Goal: Download file/media: Download file/media

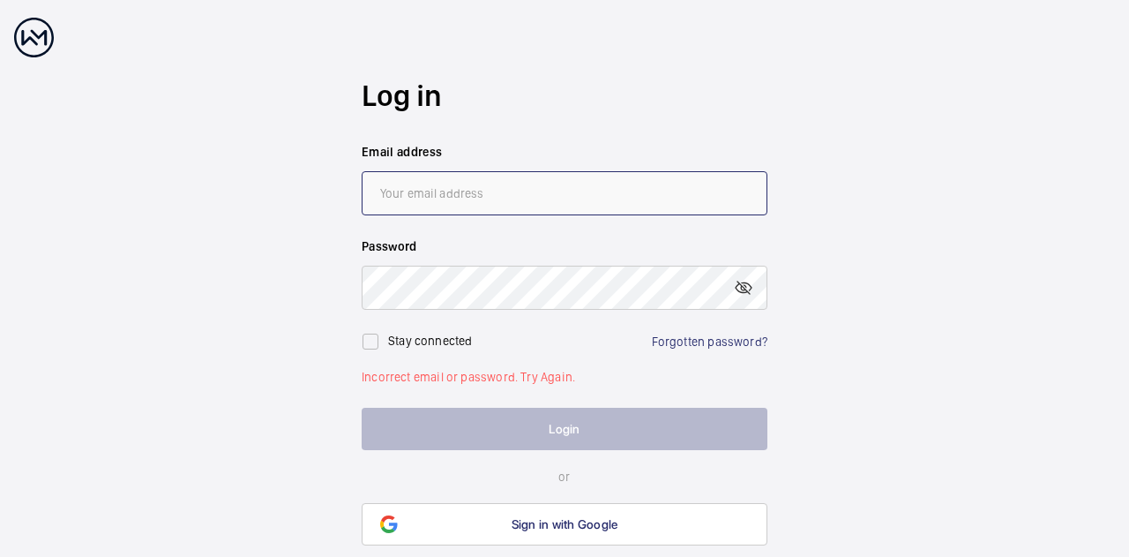
click at [508, 190] on input "email" at bounding box center [565, 193] width 406 height 44
type input "[EMAIL_ADDRESS][DOMAIN_NAME]"
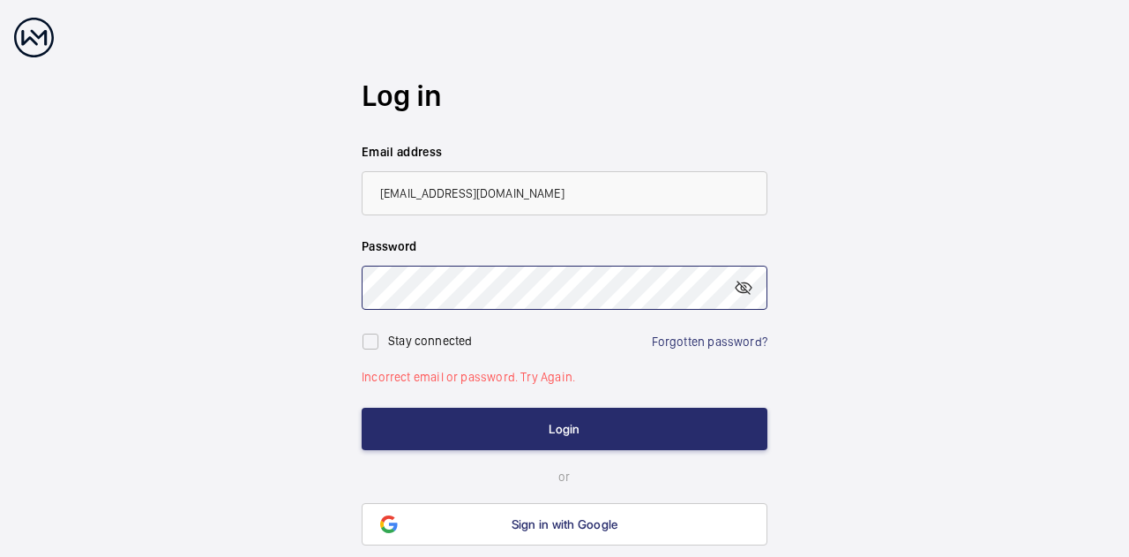
click at [362, 408] on button "Login" at bounding box center [565, 429] width 406 height 42
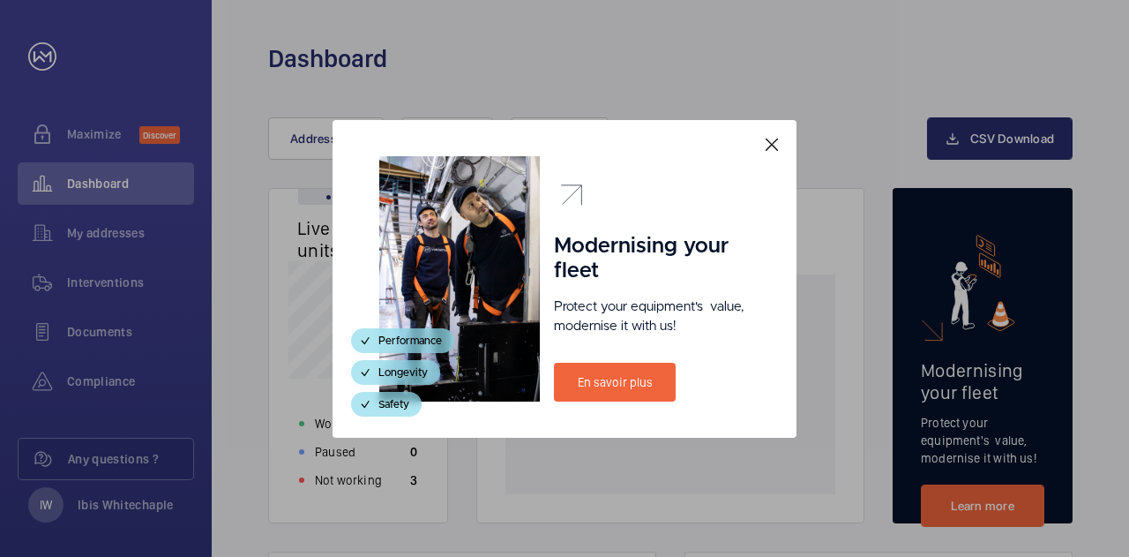
click at [770, 149] on mat-icon at bounding box center [771, 144] width 21 height 21
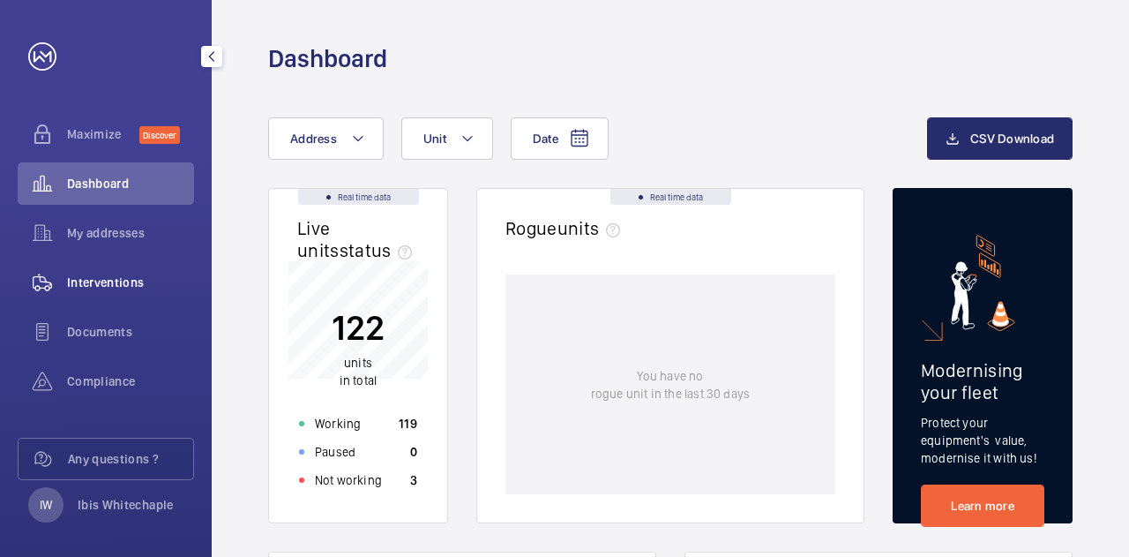
click at [114, 278] on span "Interventions" at bounding box center [130, 283] width 127 height 18
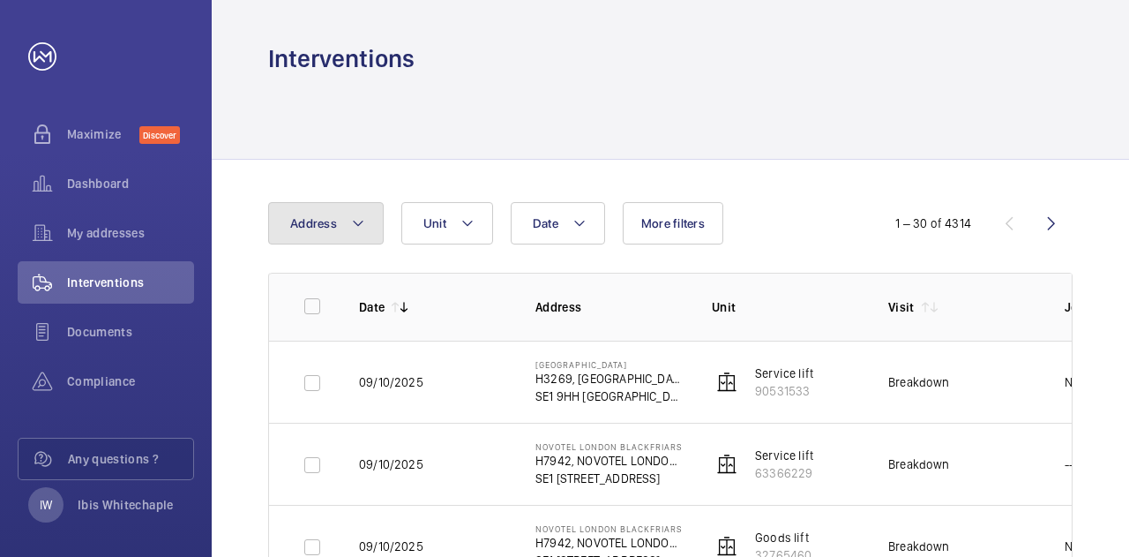
click at [351, 222] on mat-icon at bounding box center [358, 223] width 14 height 21
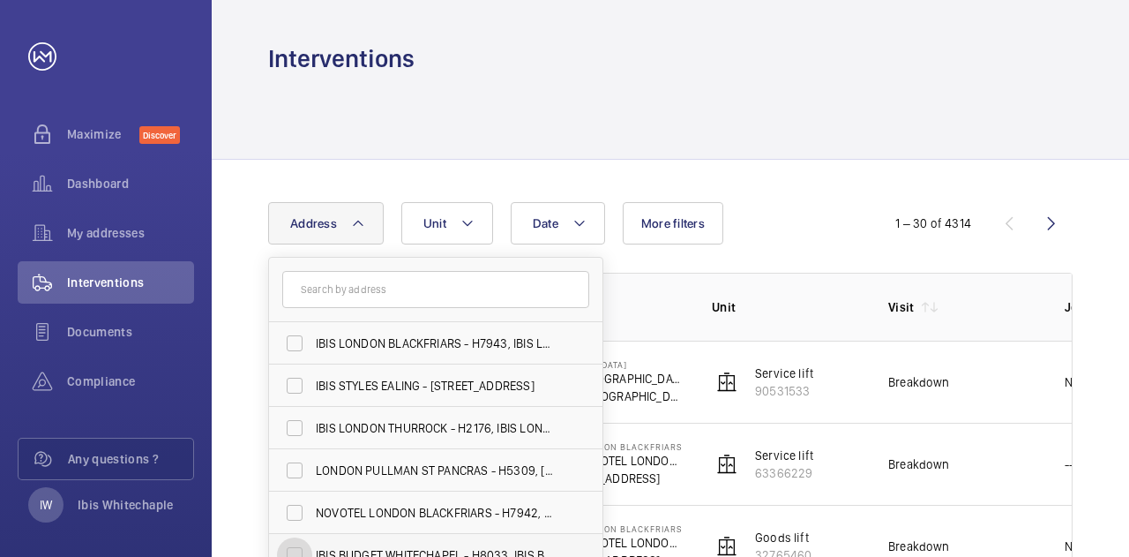
click at [292, 551] on input "IBIS BUDGET WHITECHAPEL - H8033, IBIS BUDGET WHITECHAPEL, [STREET_ADDRESS]" at bounding box center [294, 554] width 35 height 35
checkbox input "true"
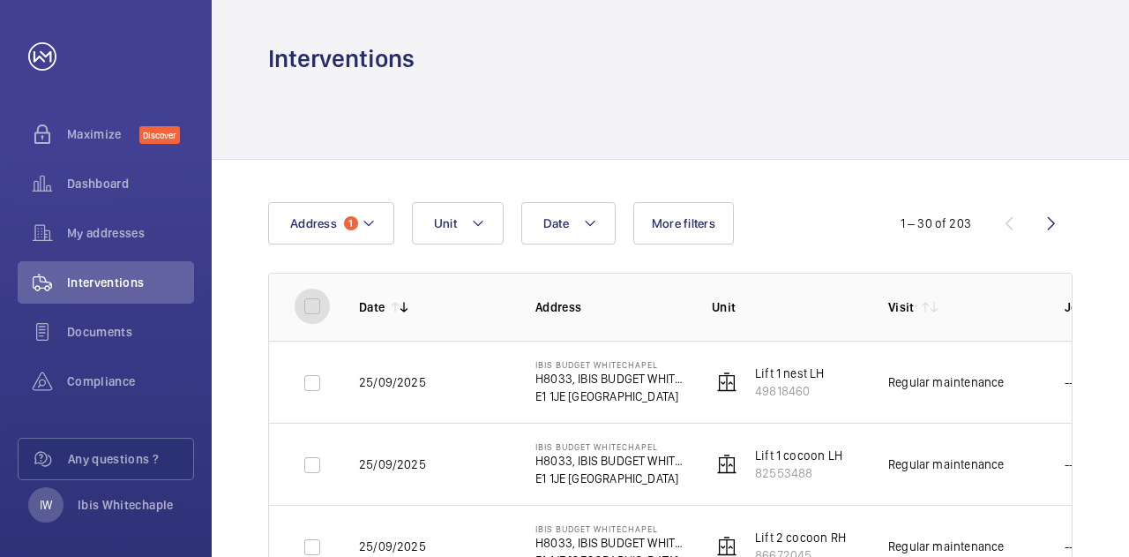
click at [308, 304] on input "checkbox" at bounding box center [312, 306] width 35 height 35
checkbox input "true"
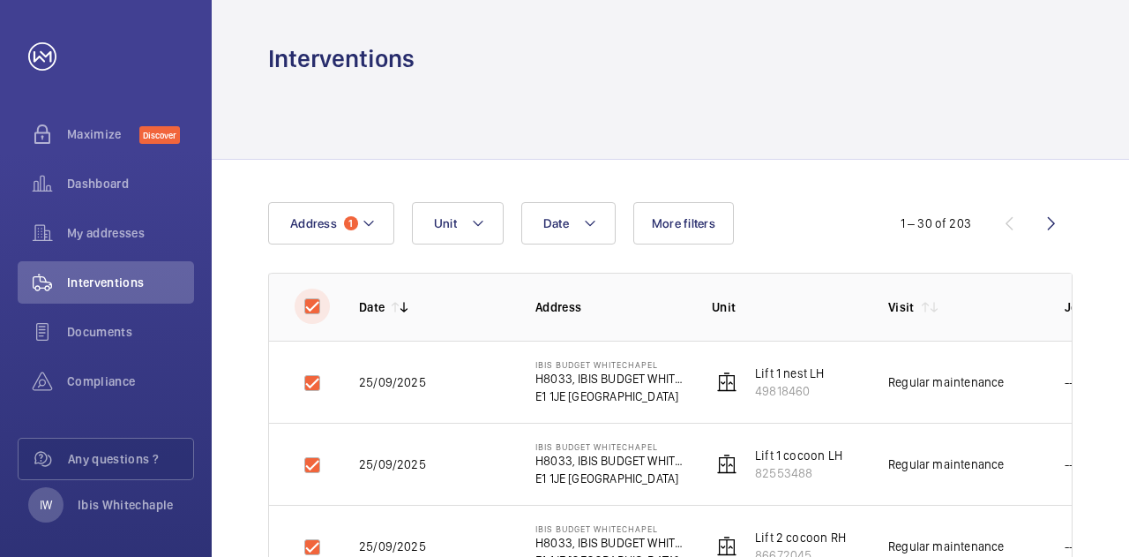
checkbox input "true"
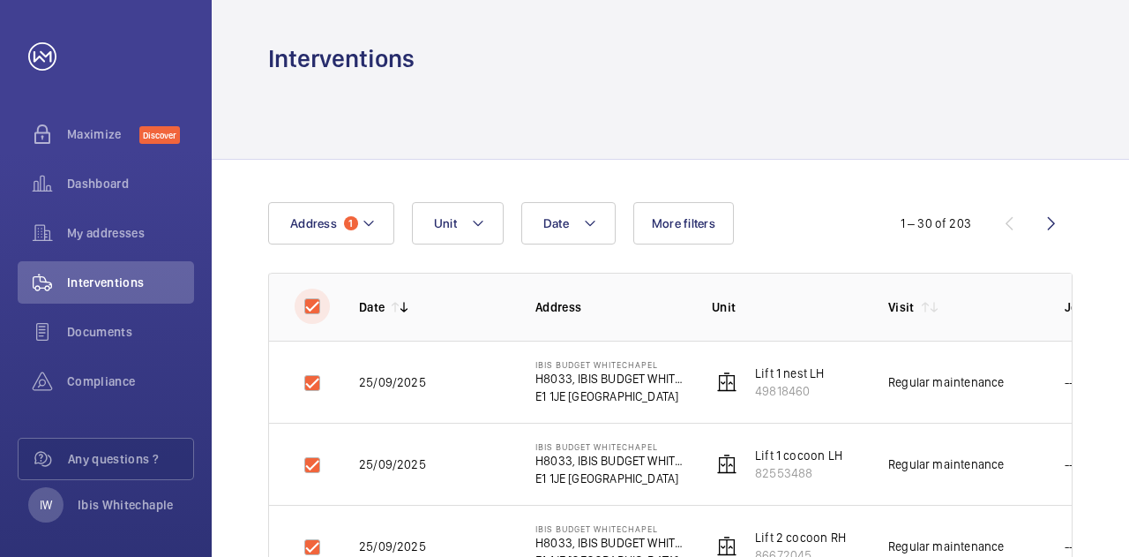
checkbox input "true"
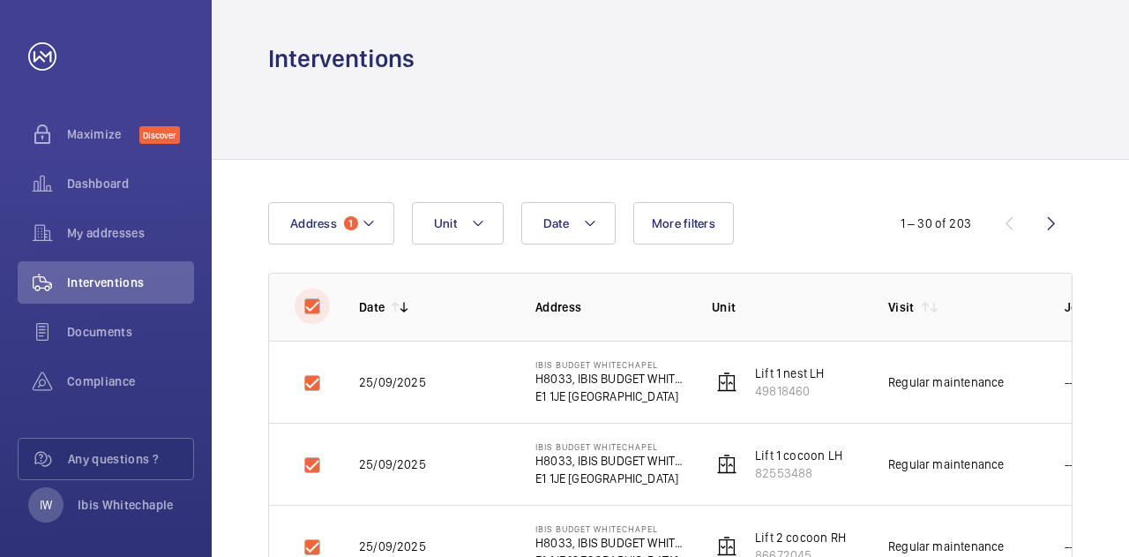
checkbox input "true"
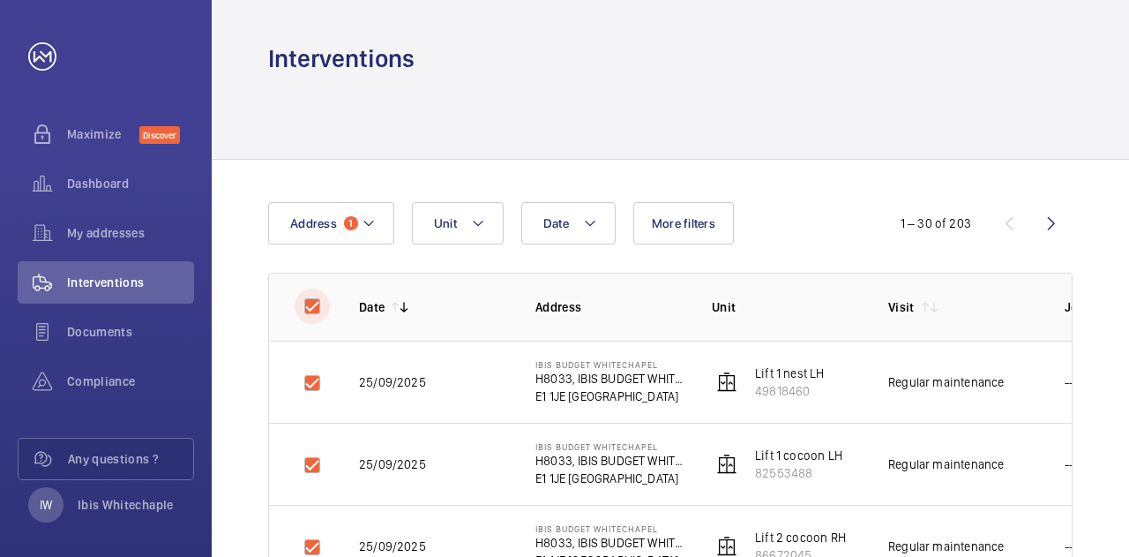
checkbox input "true"
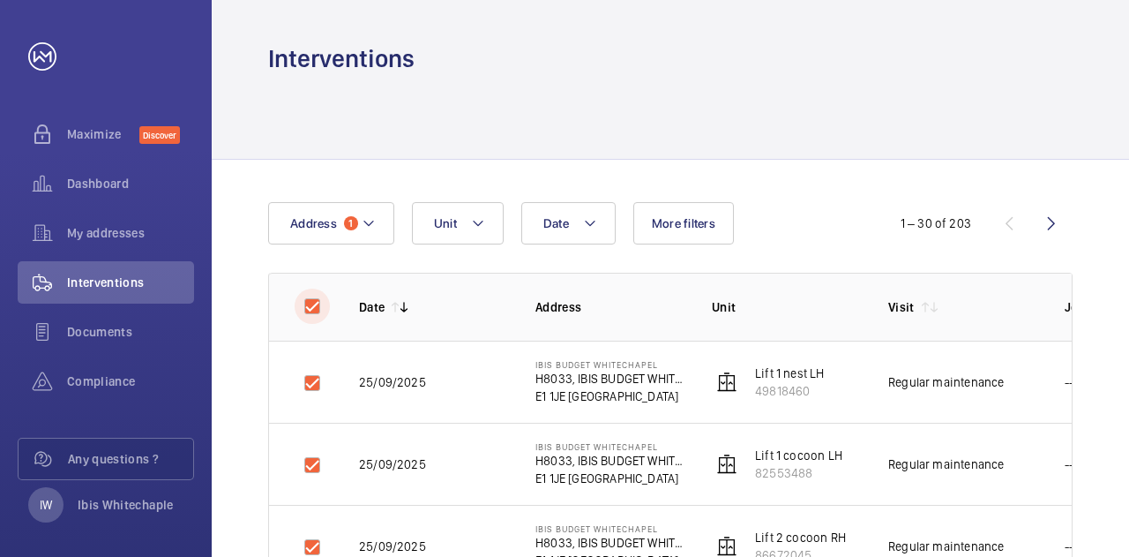
checkbox input "true"
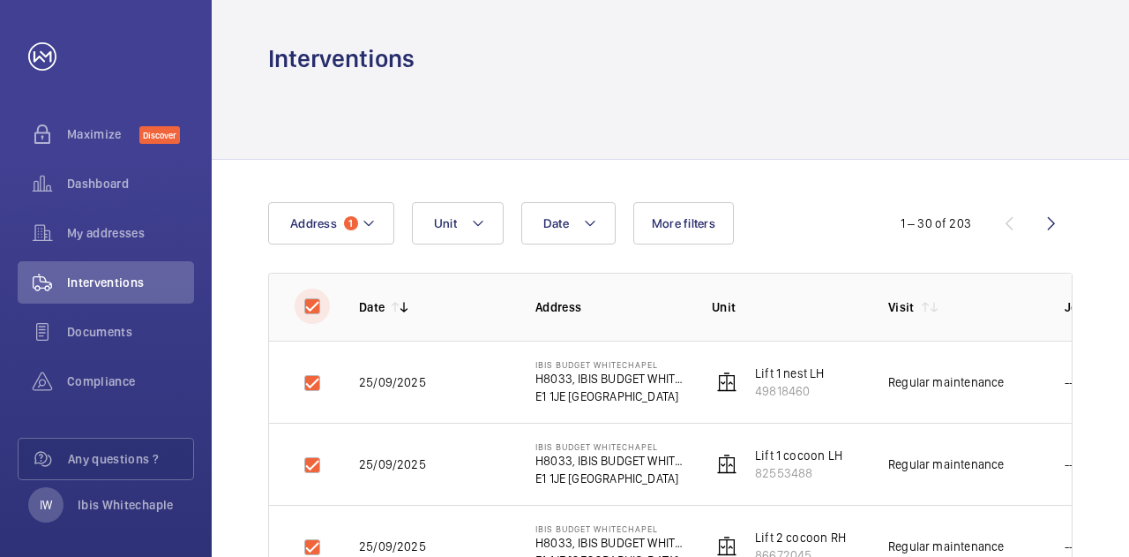
checkbox input "true"
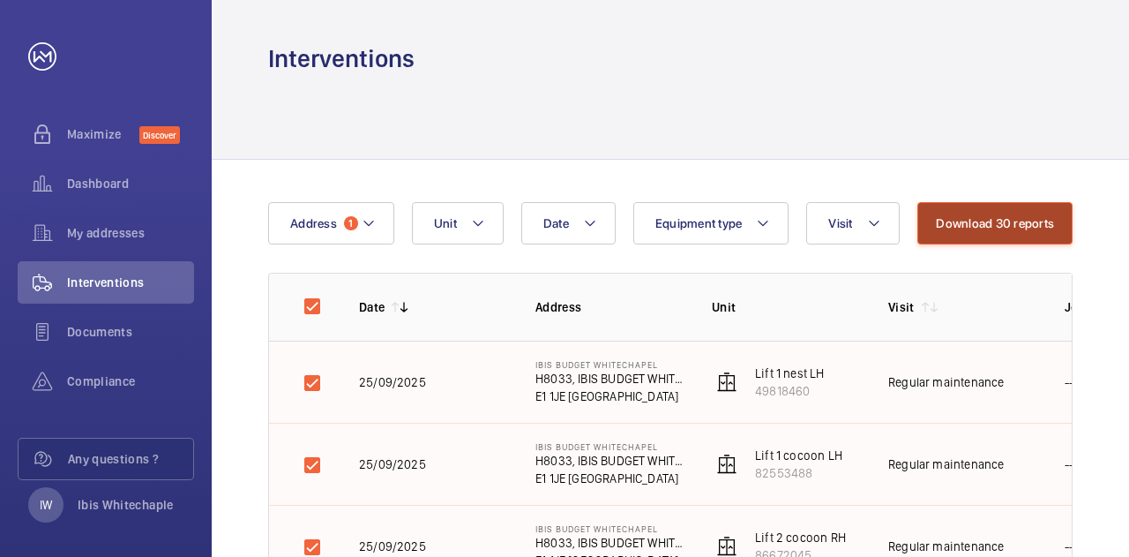
click at [992, 223] on button "Download 30 reports" at bounding box center [995, 223] width 155 height 42
click at [932, 389] on div "Regular maintenance" at bounding box center [947, 382] width 116 height 18
drag, startPoint x: 1048, startPoint y: 386, endPoint x: 1064, endPoint y: 386, distance: 15.9
click at [1062, 386] on td "---" at bounding box center [1081, 382] width 88 height 82
click at [1069, 382] on p "---" at bounding box center [1072, 382] width 14 height 18
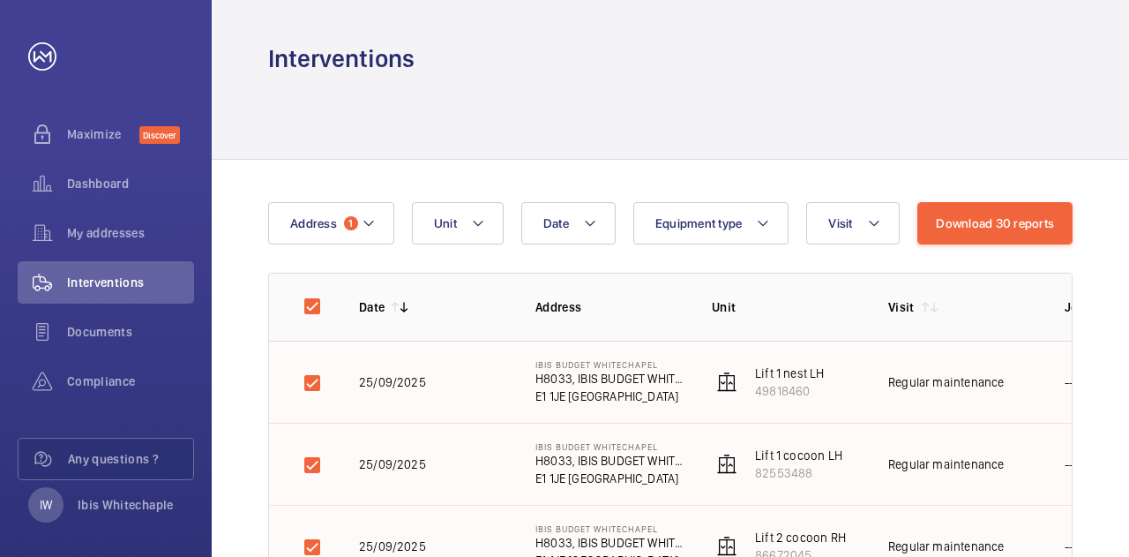
click at [1069, 382] on p "---" at bounding box center [1072, 382] width 14 height 18
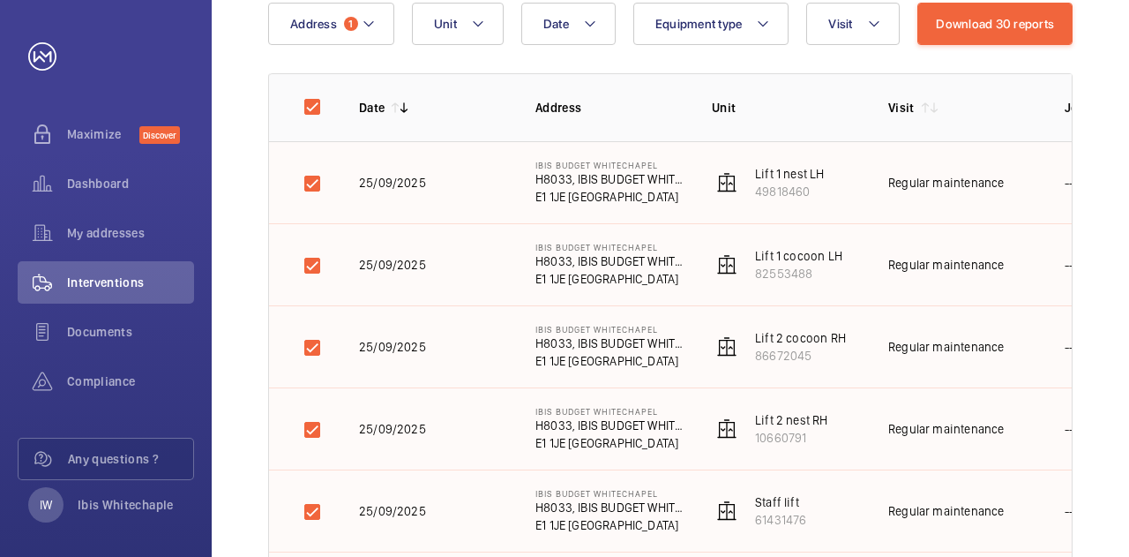
scroll to position [265, 0]
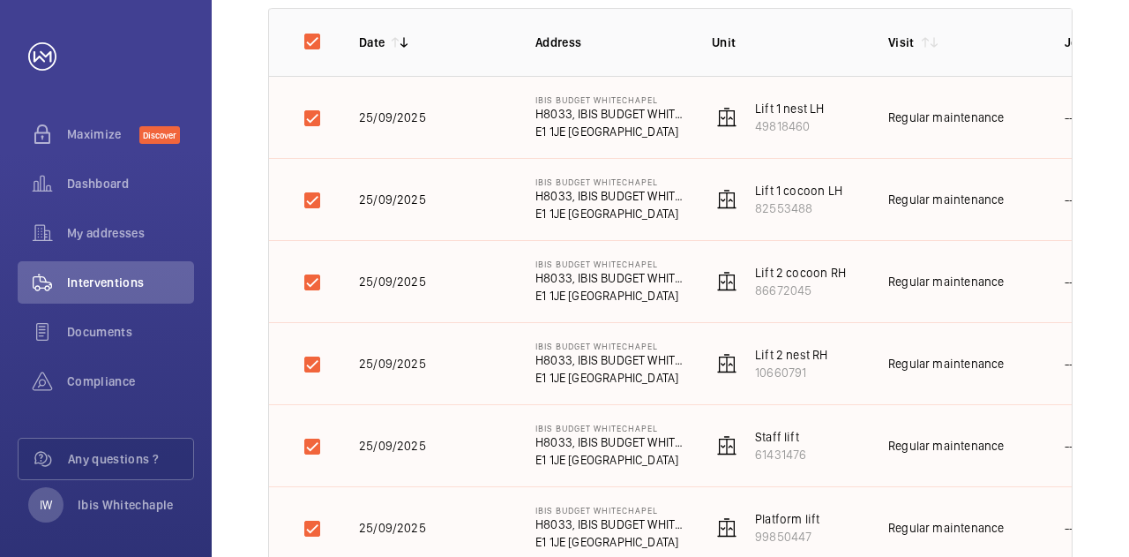
click at [454, 128] on td "25/09/2025" at bounding box center [419, 117] width 176 height 82
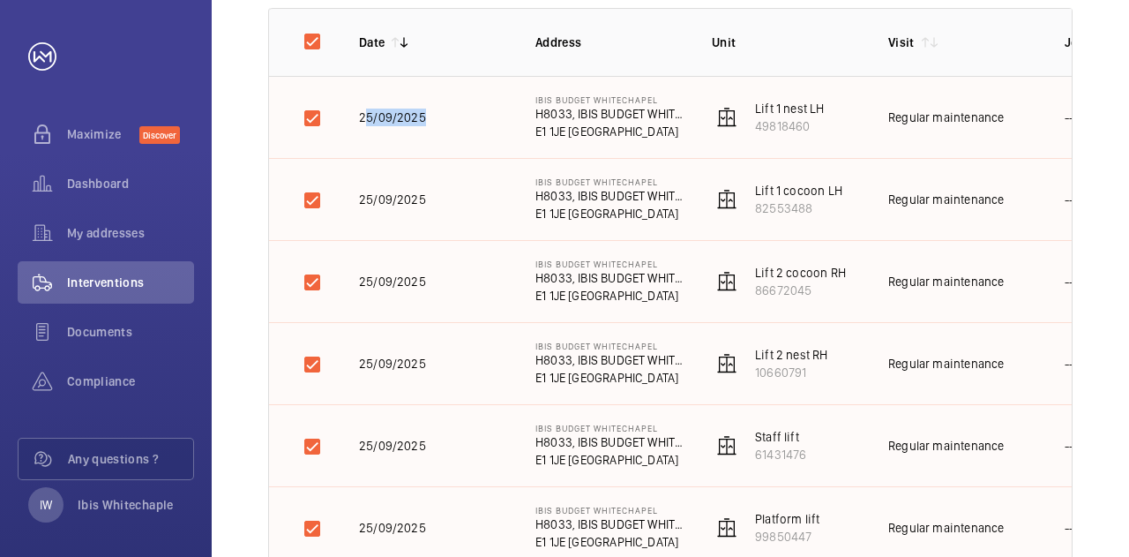
click at [454, 128] on td "25/09/2025" at bounding box center [419, 117] width 176 height 82
drag, startPoint x: 454, startPoint y: 128, endPoint x: 476, endPoint y: 108, distance: 30.6
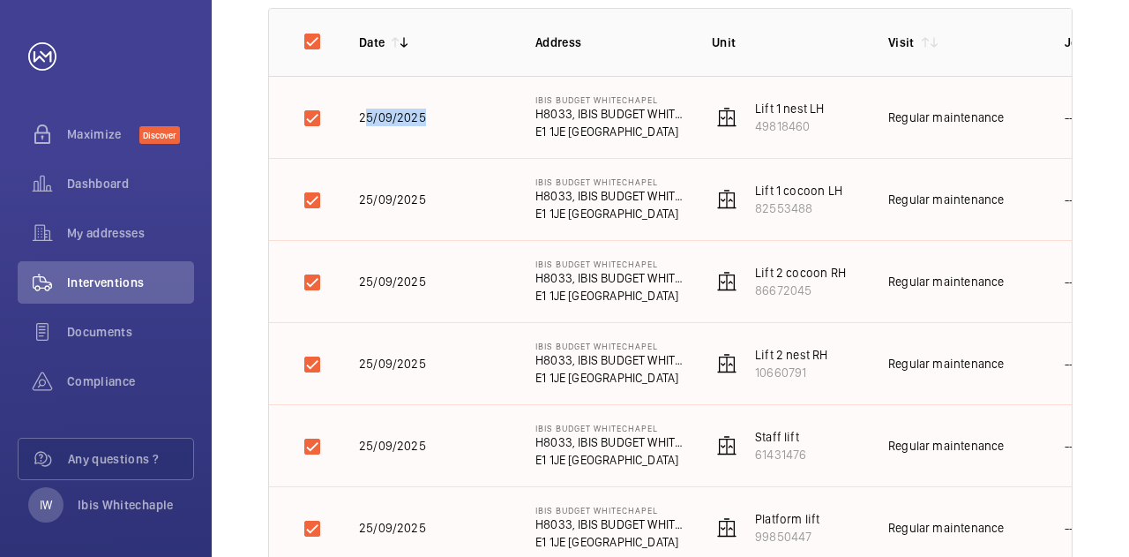
click at [476, 108] on td "25/09/2025" at bounding box center [419, 117] width 176 height 82
click at [983, 118] on div "Regular maintenance" at bounding box center [947, 118] width 116 height 18
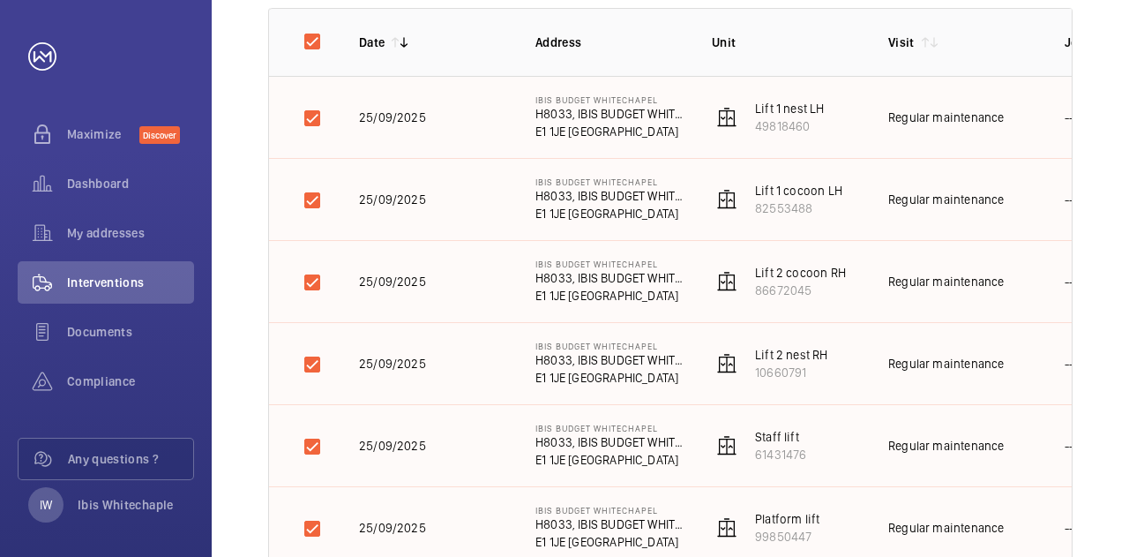
click at [1066, 42] on p "Job Id" at bounding box center [1095, 43] width 60 height 18
click at [967, 121] on div "Regular maintenance" at bounding box center [947, 118] width 116 height 18
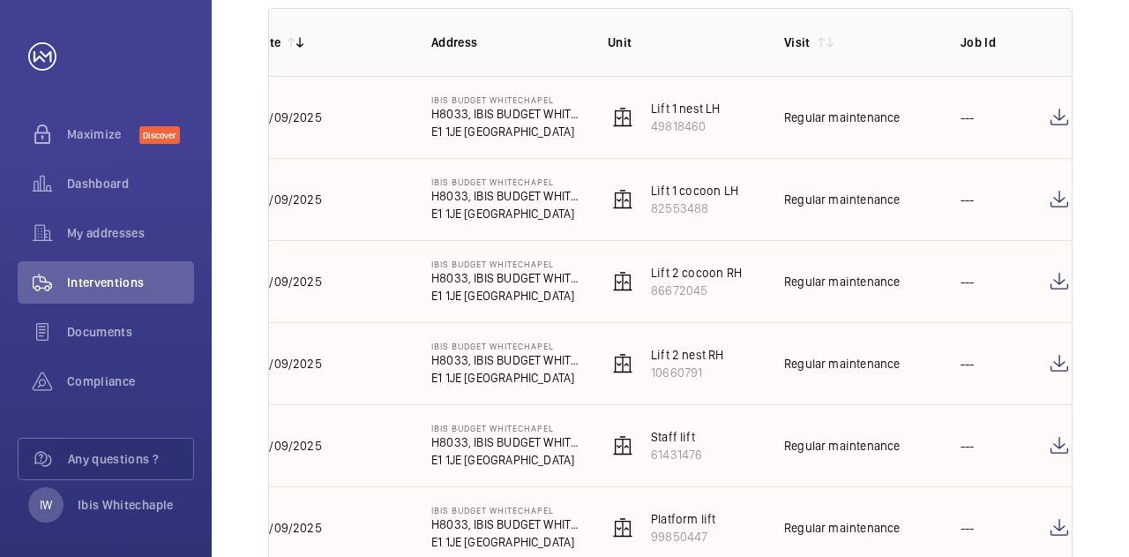
scroll to position [0, 116]
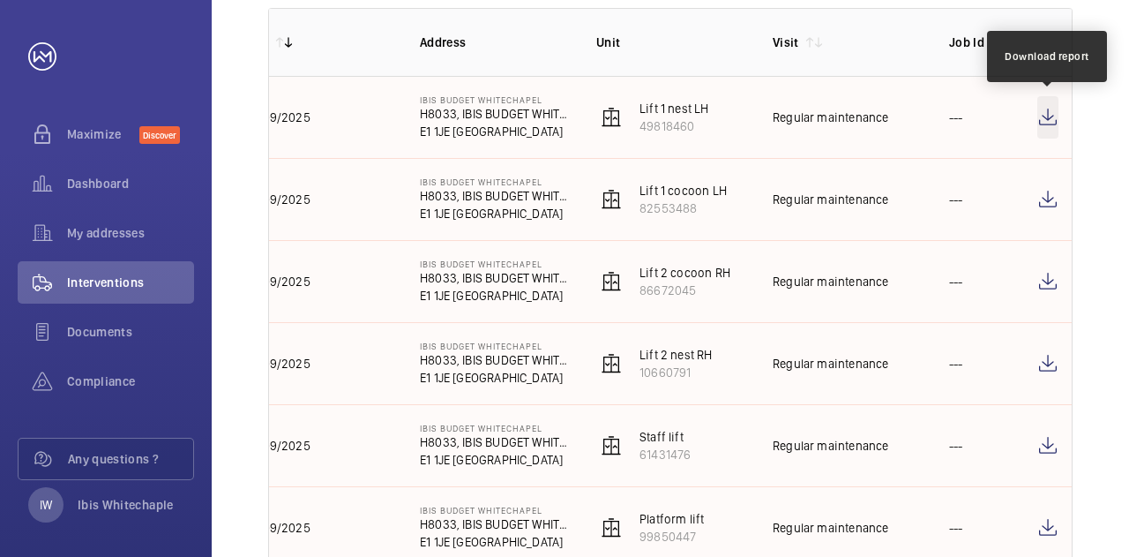
click at [1045, 111] on wm-front-icon-button at bounding box center [1048, 117] width 21 height 42
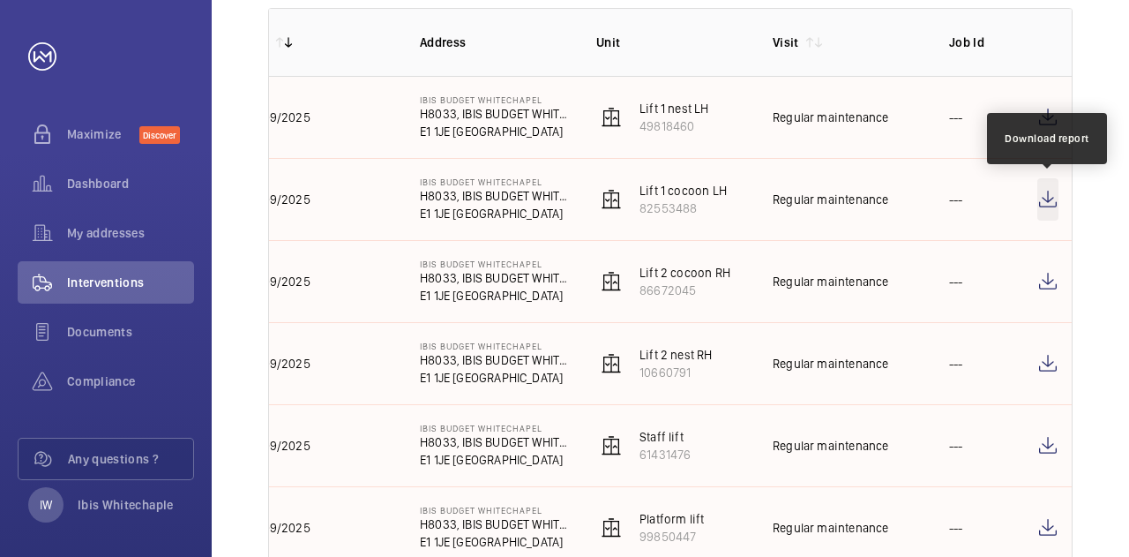
click at [1043, 199] on wm-front-icon-button at bounding box center [1048, 199] width 21 height 42
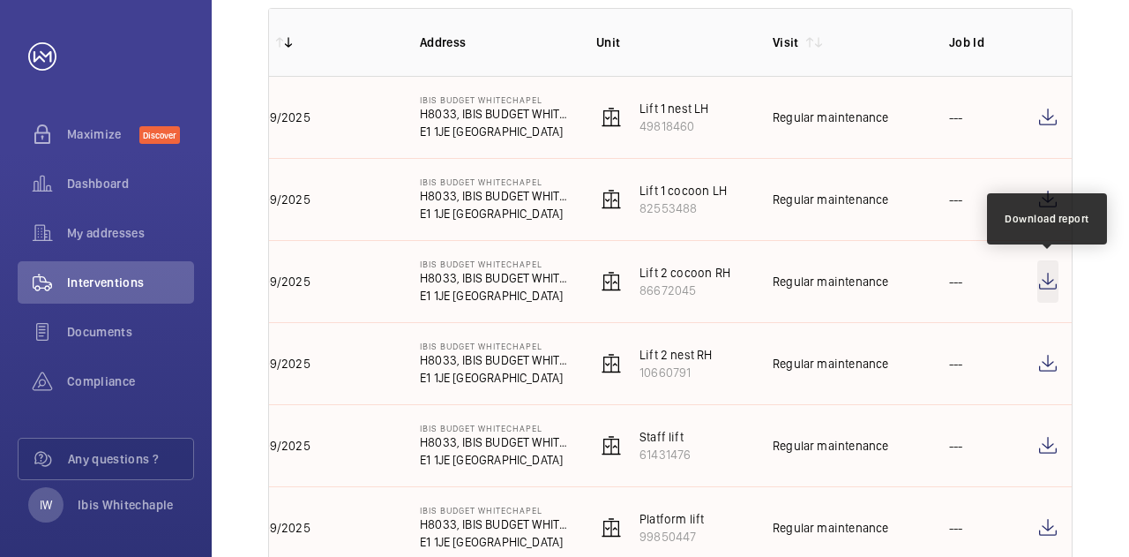
click at [1051, 285] on wm-front-icon-button at bounding box center [1048, 281] width 21 height 42
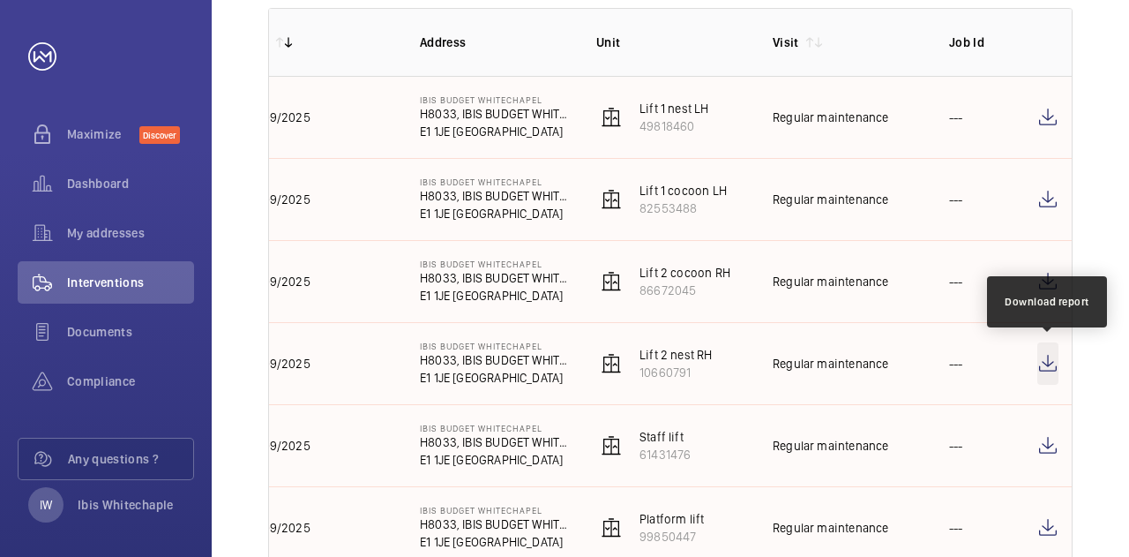
click at [1054, 356] on wm-front-icon-button at bounding box center [1048, 363] width 21 height 42
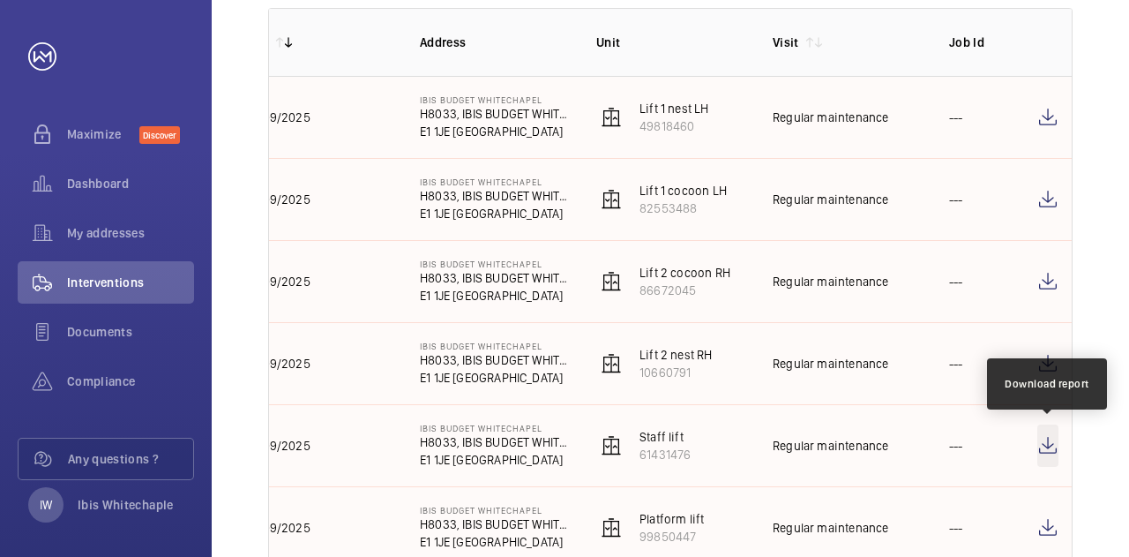
click at [1052, 441] on wm-front-icon-button at bounding box center [1048, 445] width 21 height 42
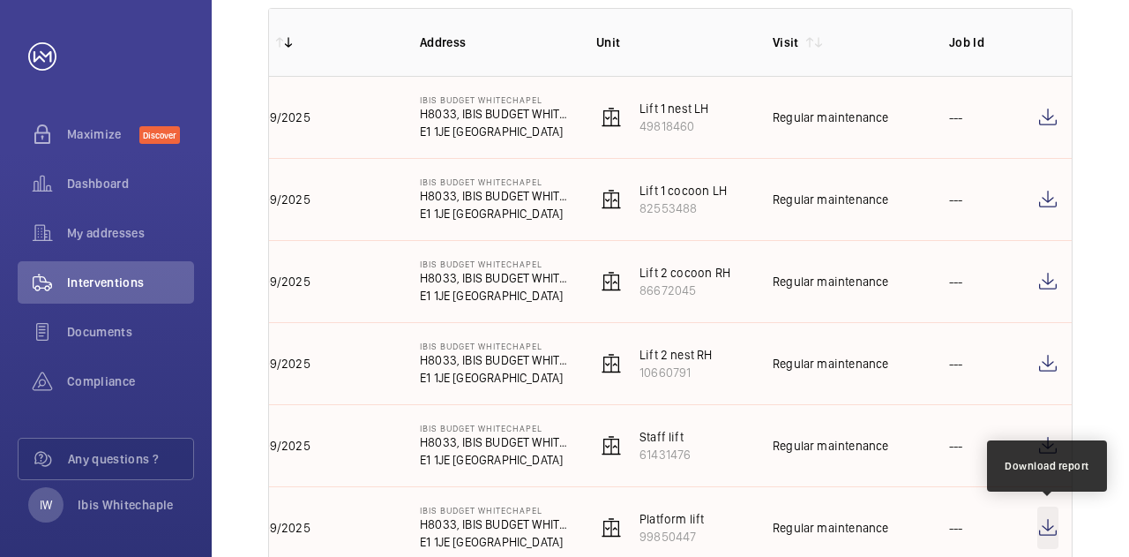
click at [1045, 520] on wm-front-icon-button at bounding box center [1048, 527] width 21 height 42
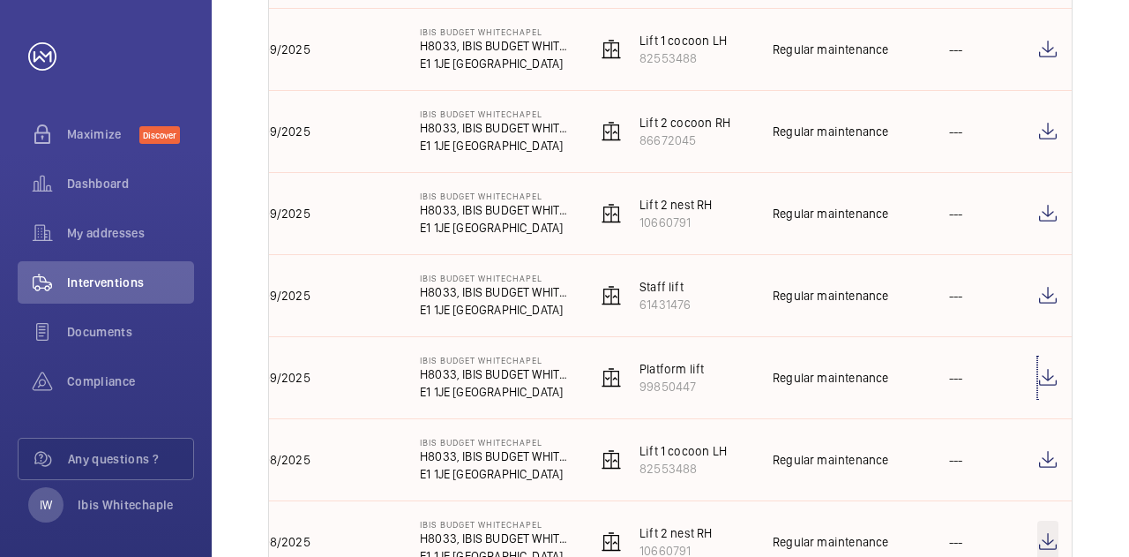
scroll to position [441, 0]
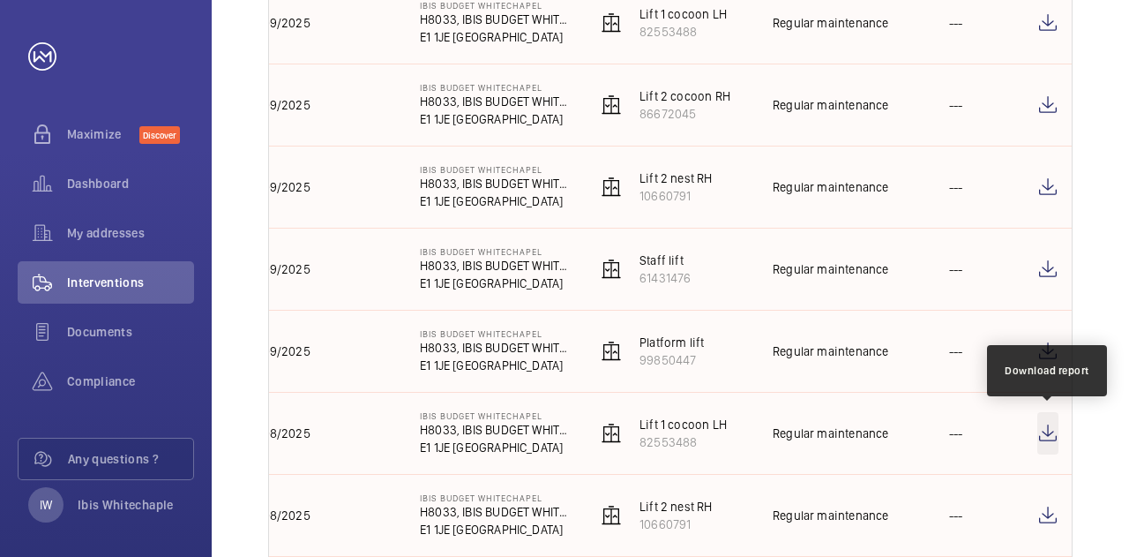
click at [1046, 428] on wm-front-icon-button at bounding box center [1048, 433] width 21 height 42
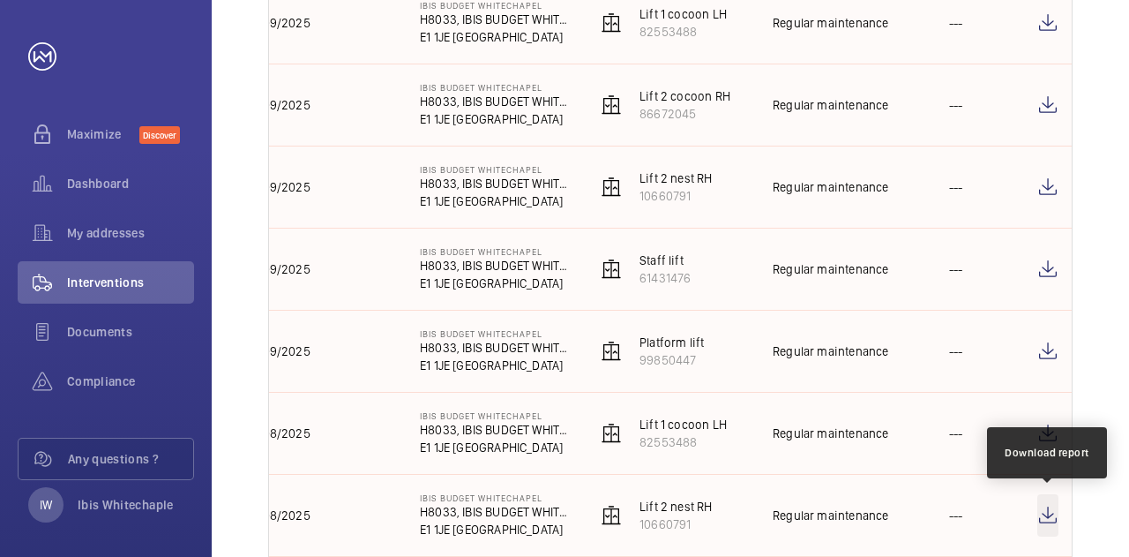
click at [1043, 515] on wm-front-icon-button at bounding box center [1048, 515] width 21 height 42
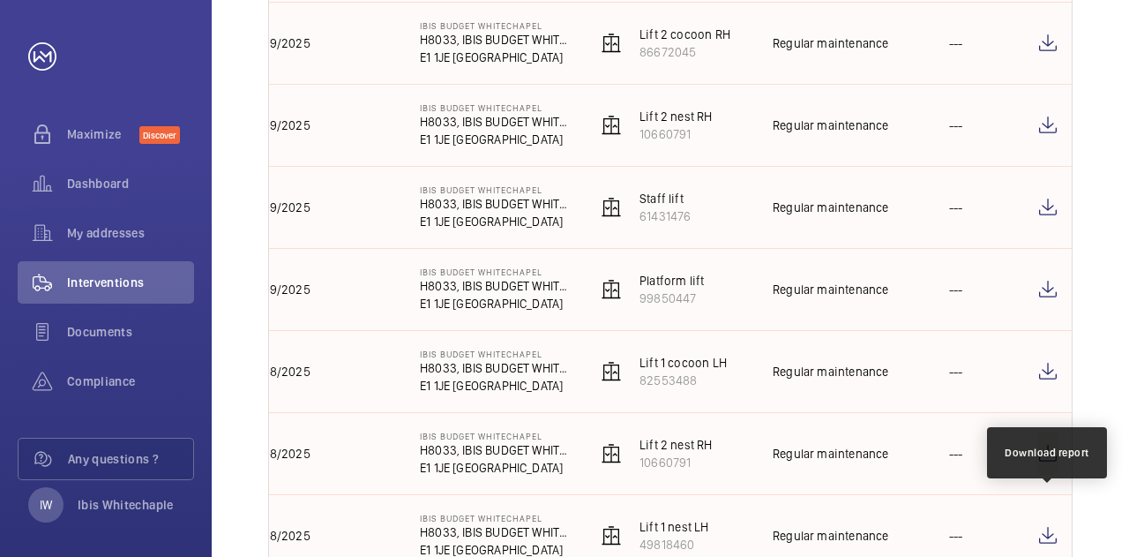
scroll to position [529, 0]
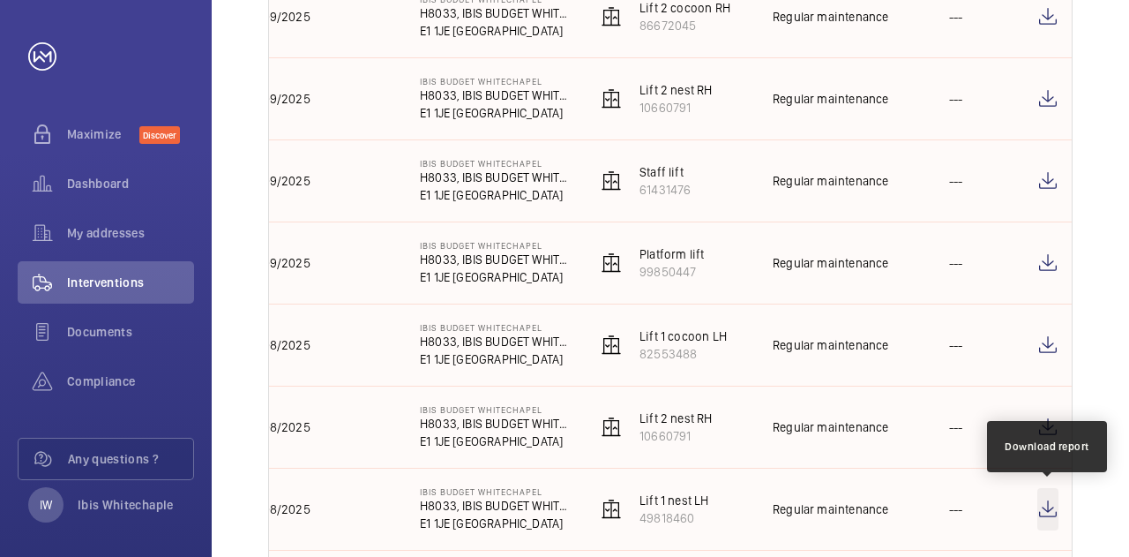
click at [1051, 507] on wm-front-icon-button at bounding box center [1048, 509] width 21 height 42
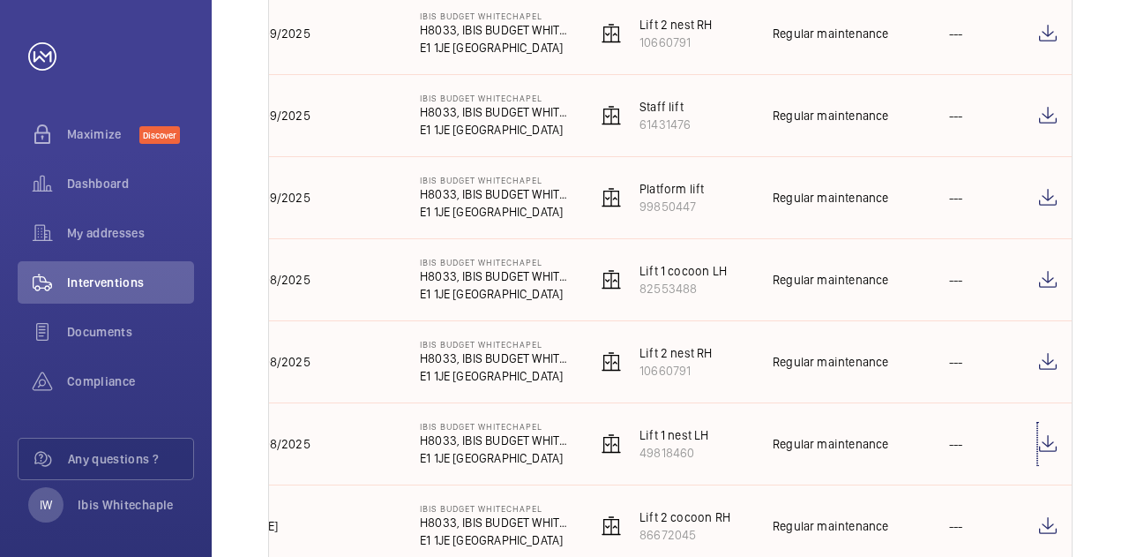
scroll to position [618, 0]
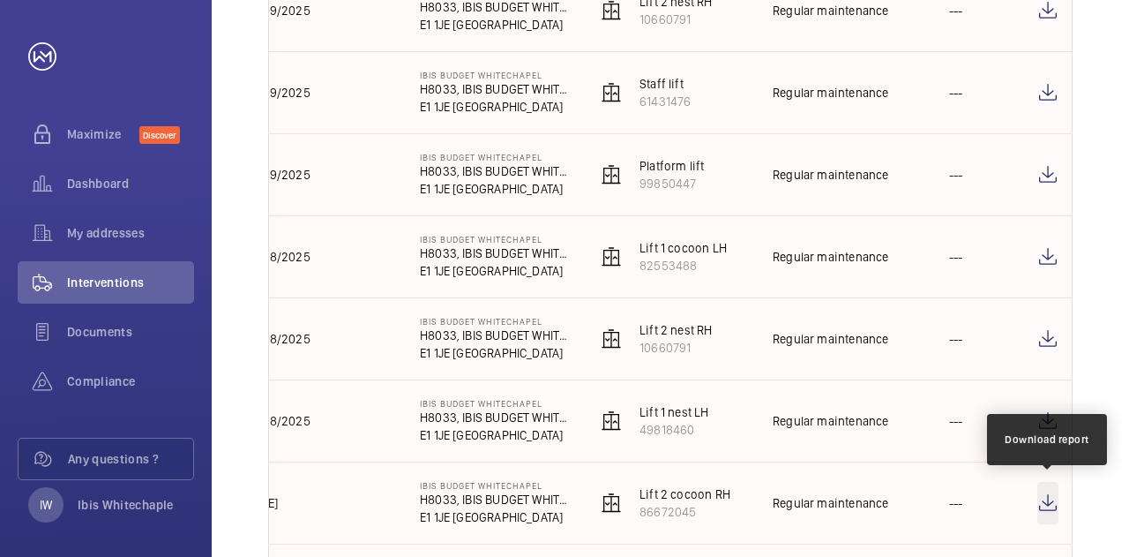
click at [1048, 509] on wm-front-icon-button at bounding box center [1048, 503] width 21 height 42
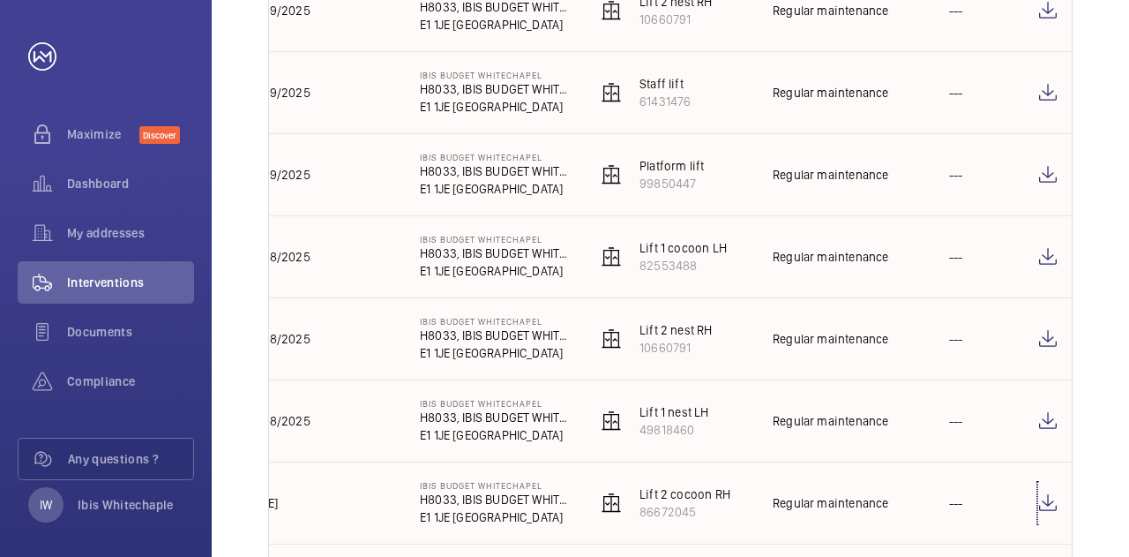
scroll to position [706, 0]
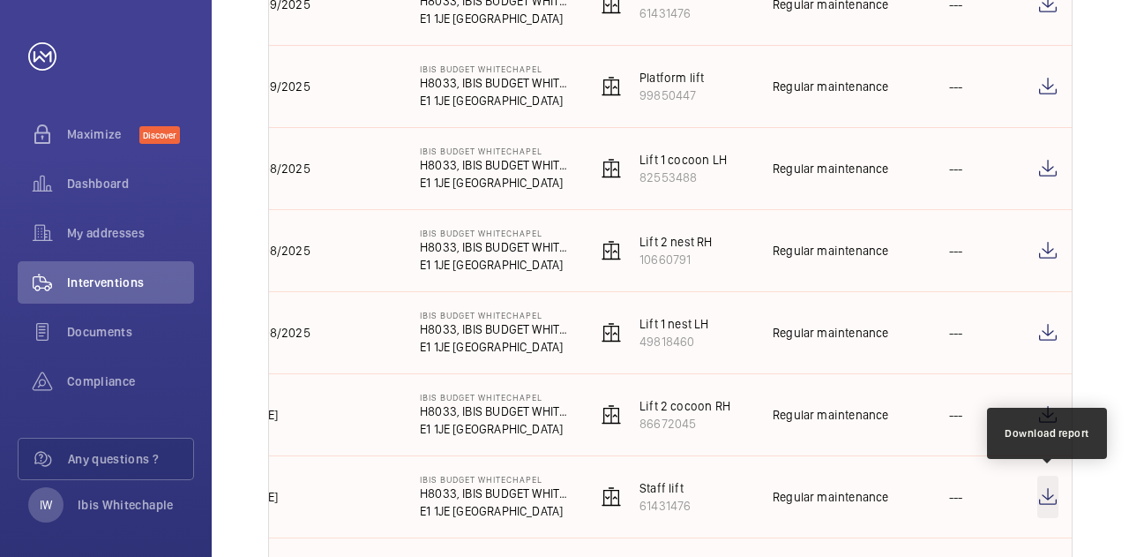
click at [1050, 491] on wm-front-icon-button at bounding box center [1048, 497] width 21 height 42
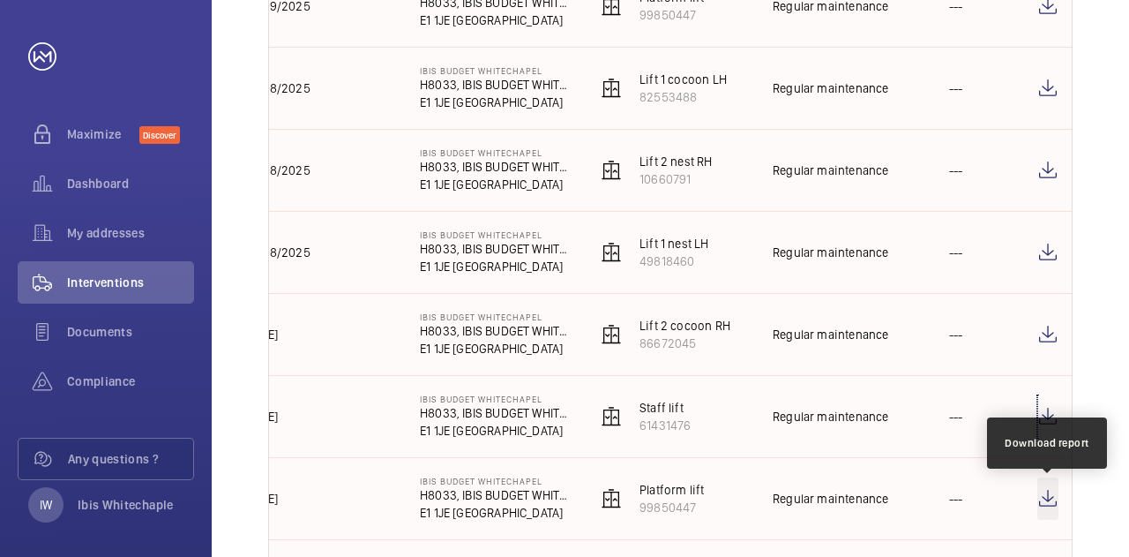
scroll to position [794, 0]
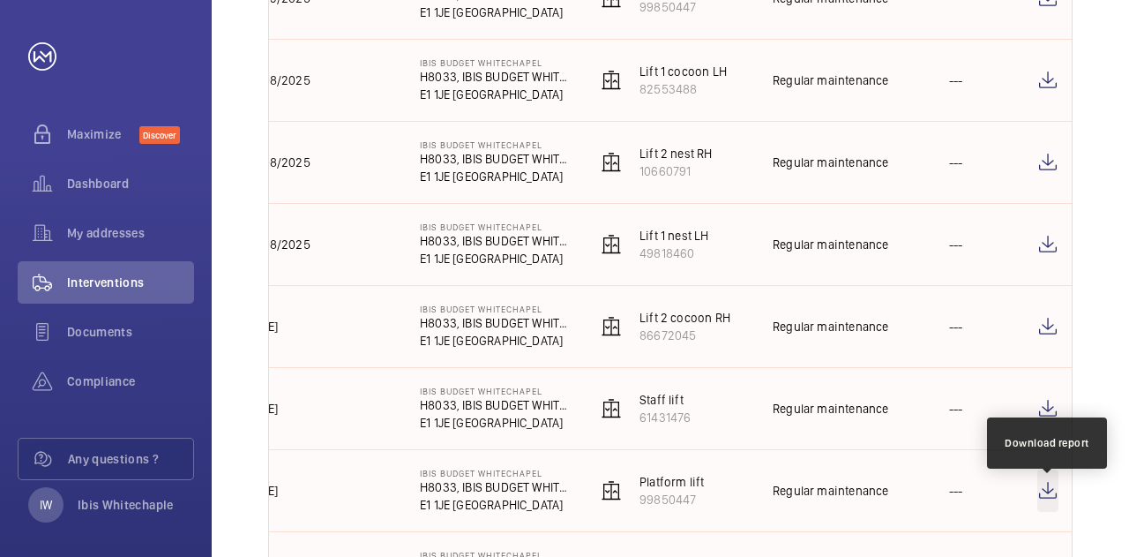
click at [1041, 488] on wm-front-icon-button at bounding box center [1048, 490] width 21 height 42
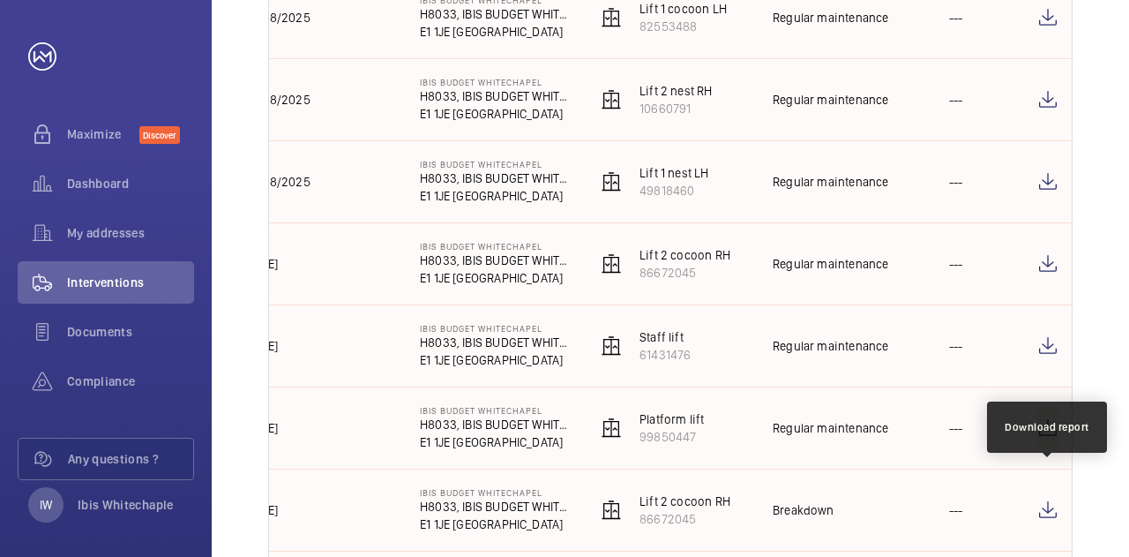
scroll to position [882, 0]
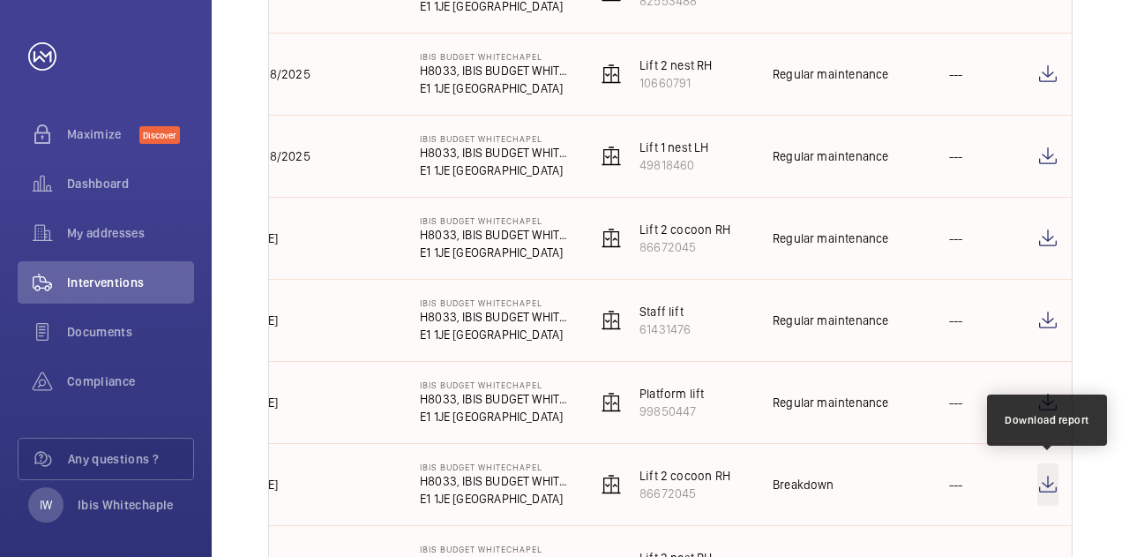
click at [1051, 475] on wm-front-icon-button at bounding box center [1048, 484] width 21 height 42
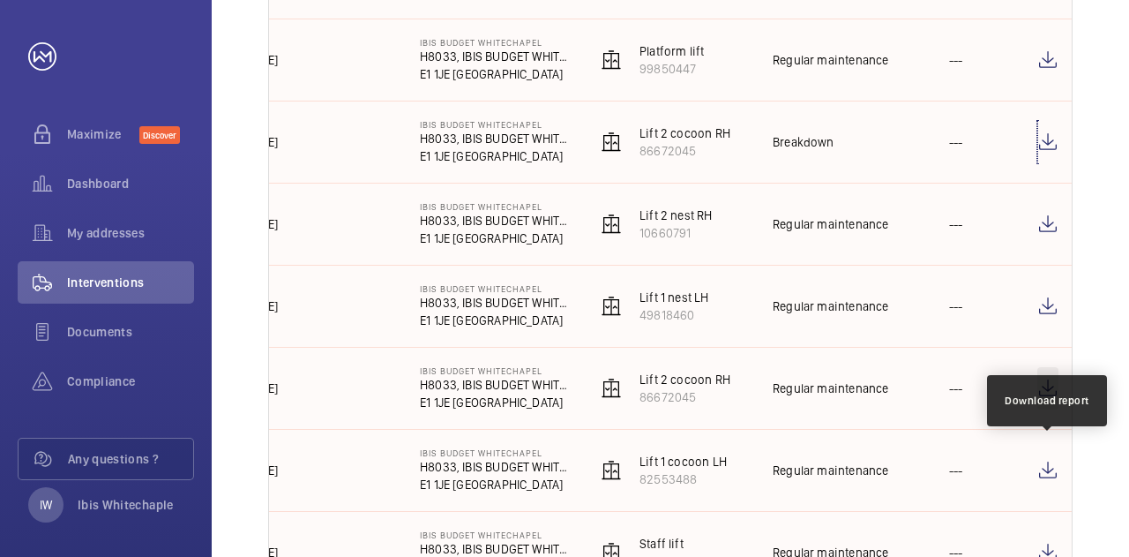
scroll to position [1324, 0]
